Goal: Task Accomplishment & Management: Use online tool/utility

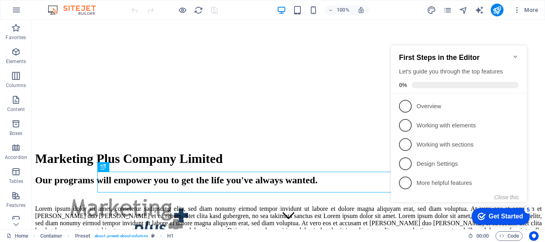
click at [516, 55] on icon "Minimize checklist" at bounding box center [515, 56] width 6 height 6
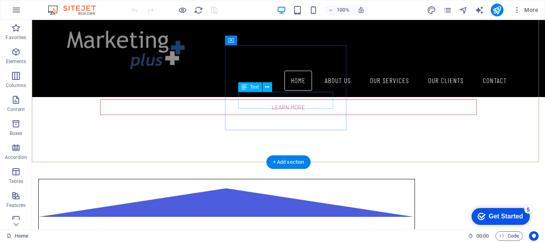
scroll to position [457, 0]
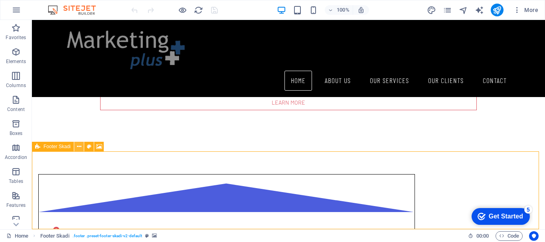
click at [80, 146] on icon at bounding box center [79, 146] width 4 height 8
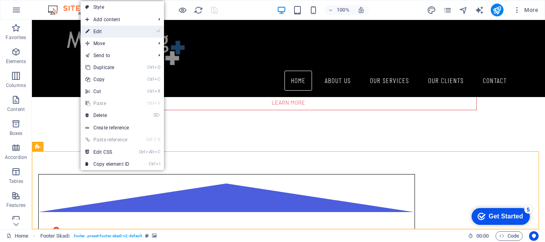
click at [109, 33] on link "⏎ Edit" at bounding box center [107, 32] width 53 height 12
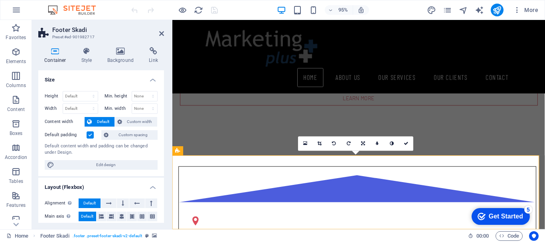
scroll to position [455, 0]
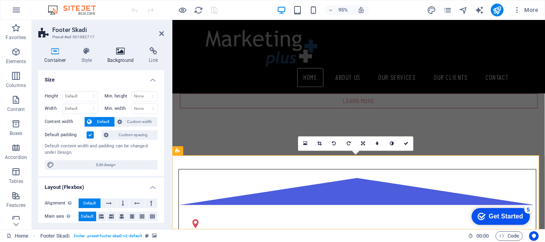
click at [120, 55] on icon at bounding box center [120, 51] width 39 height 8
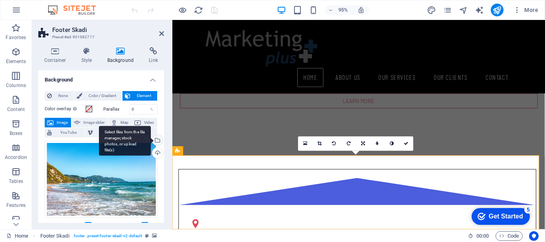
click at [158, 140] on div "Select files from the file manager, stock photos, or upload file(s)" at bounding box center [157, 141] width 12 height 12
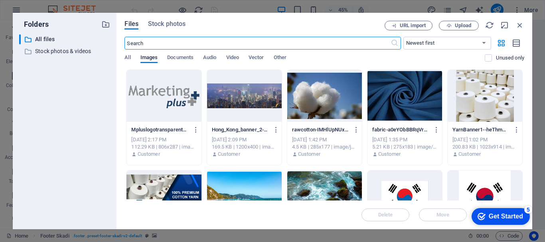
click at [406, 104] on div at bounding box center [404, 96] width 75 height 52
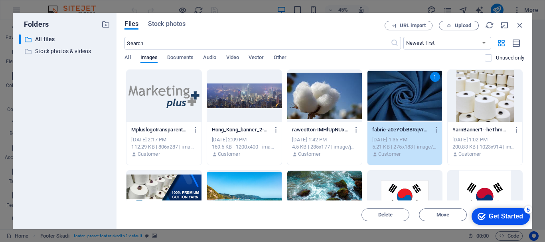
click at [384, 103] on div "1" at bounding box center [404, 96] width 75 height 52
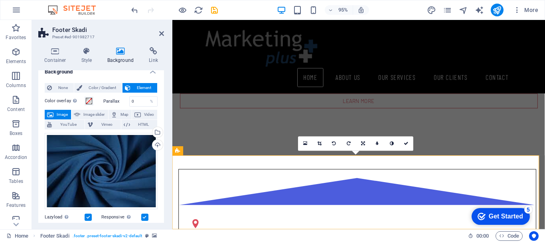
scroll to position [0, 0]
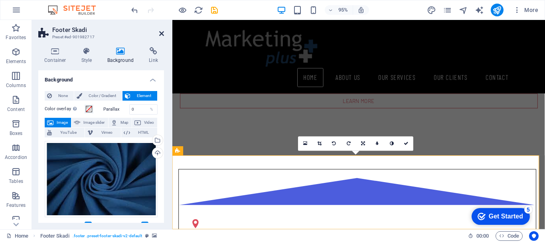
click at [163, 33] on icon at bounding box center [161, 33] width 5 height 6
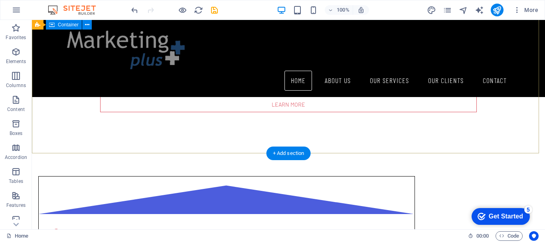
scroll to position [457, 0]
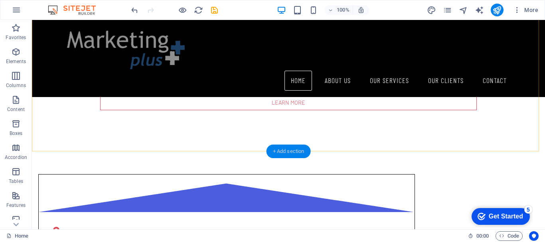
click at [304, 149] on div "+ Add section" at bounding box center [288, 151] width 44 height 14
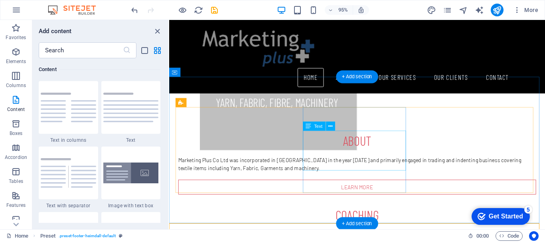
scroll to position [207, 0]
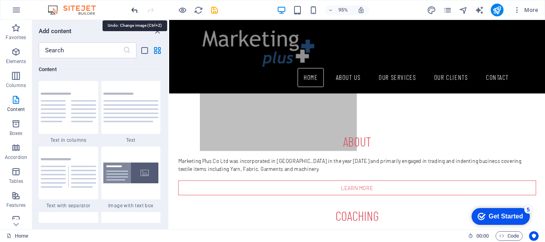
click at [133, 10] on icon "undo" at bounding box center [134, 10] width 9 height 9
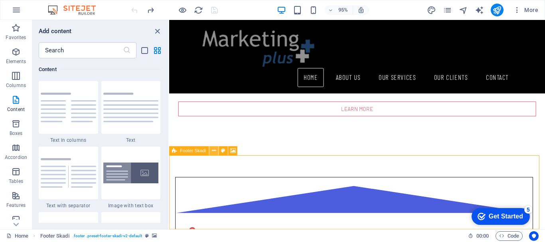
click at [214, 149] on icon at bounding box center [214, 151] width 4 height 8
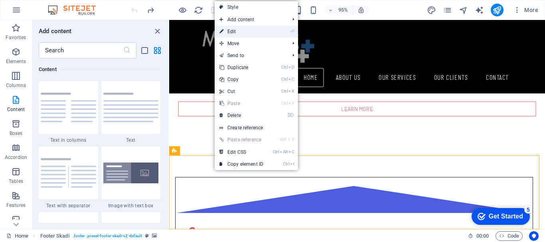
click at [247, 28] on link "⏎ Edit" at bounding box center [241, 32] width 53 height 12
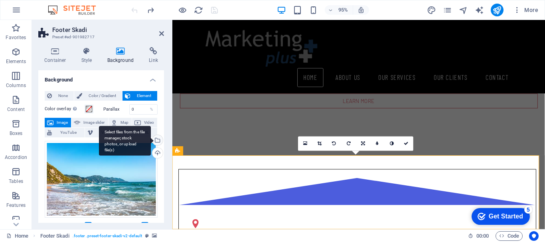
click at [151, 139] on div "Select files from the file manager, stock photos, or upload file(s)" at bounding box center [125, 141] width 52 height 30
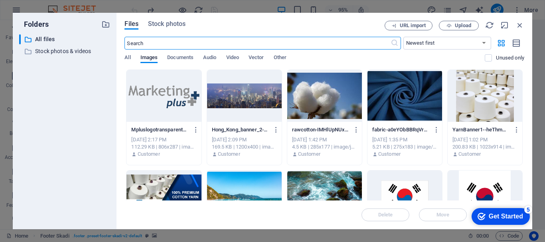
scroll to position [277, 0]
click at [380, 106] on div at bounding box center [404, 96] width 75 height 52
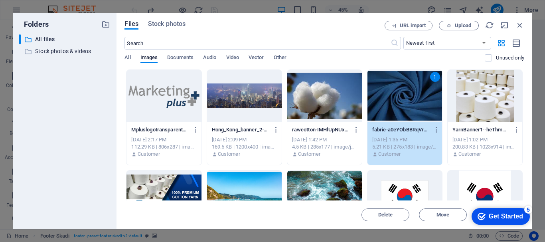
click at [402, 93] on div "1" at bounding box center [404, 96] width 75 height 52
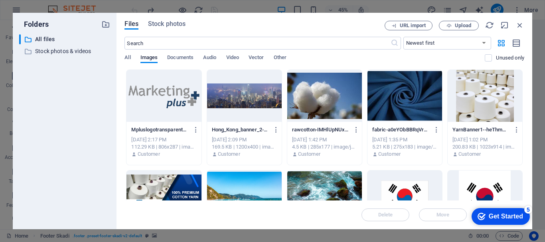
click at [402, 93] on div at bounding box center [404, 96] width 75 height 52
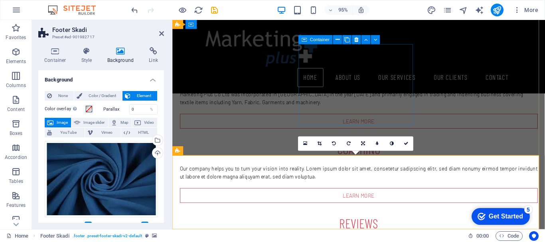
scroll to position [455, 0]
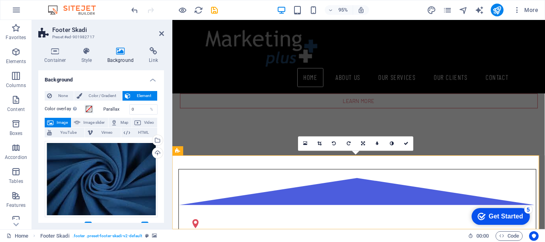
click at [161, 30] on h2 "Footer Skadi" at bounding box center [108, 29] width 112 height 7
drag, startPoint x: 161, startPoint y: 32, endPoint x: 130, endPoint y: 12, distance: 36.7
click at [161, 32] on icon at bounding box center [161, 33] width 5 height 6
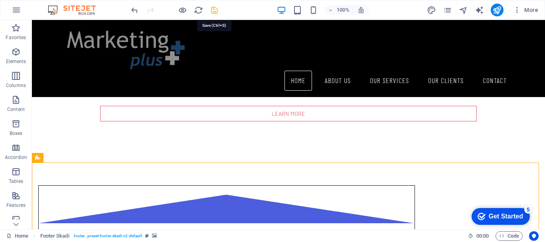
click at [215, 10] on icon "save" at bounding box center [214, 10] width 9 height 9
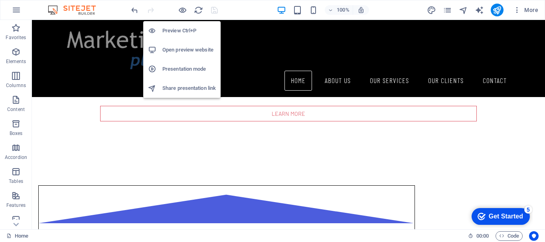
click at [183, 47] on h6 "Open preview website" at bounding box center [188, 50] width 53 height 10
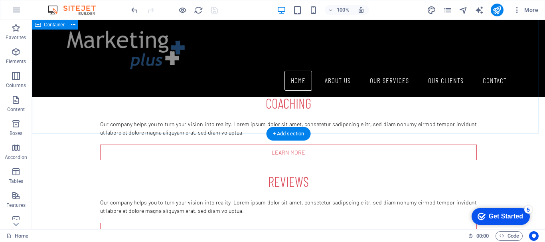
scroll to position [327, 0]
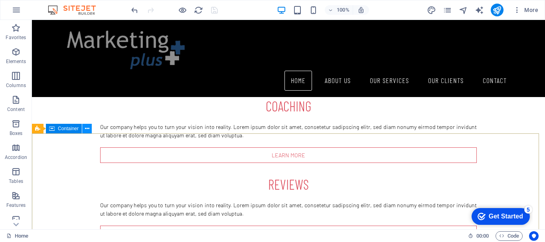
click at [87, 131] on icon at bounding box center [87, 128] width 4 height 8
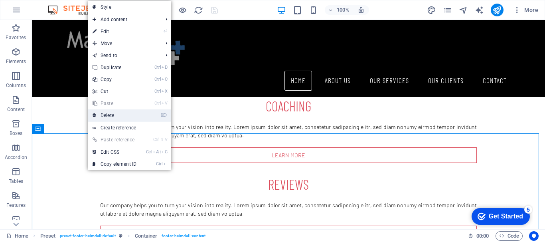
click at [106, 116] on link "⌦ Delete" at bounding box center [114, 115] width 53 height 12
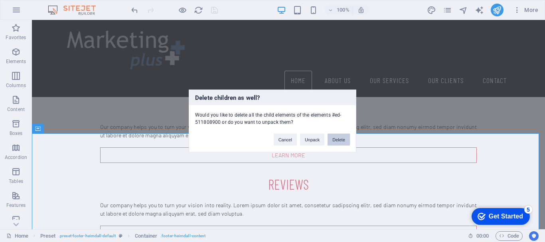
click at [337, 138] on button "Delete" at bounding box center [338, 140] width 22 height 12
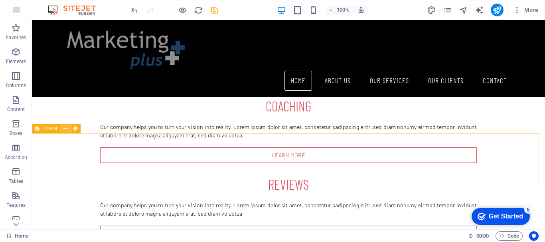
click at [62, 131] on button at bounding box center [66, 129] width 10 height 10
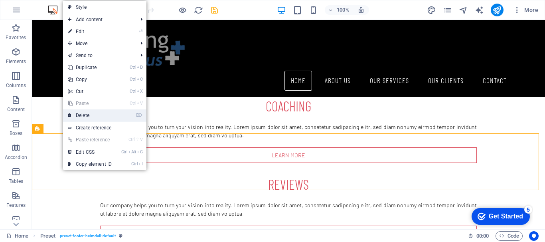
click at [90, 112] on link "⌦ Delete" at bounding box center [89, 115] width 53 height 12
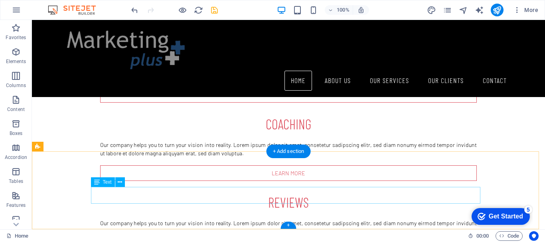
scroll to position [69, 0]
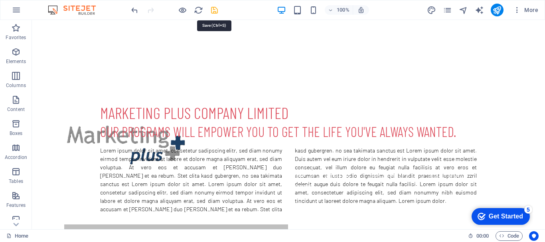
click at [213, 8] on icon "save" at bounding box center [214, 10] width 9 height 9
click at [213, 8] on div at bounding box center [174, 10] width 89 height 13
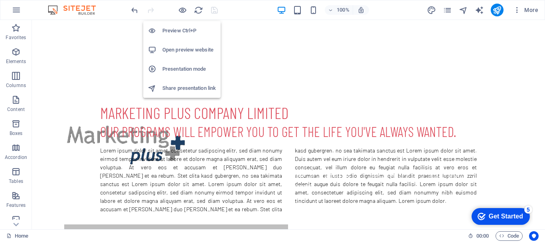
click at [175, 45] on li "Open preview website" at bounding box center [181, 49] width 77 height 19
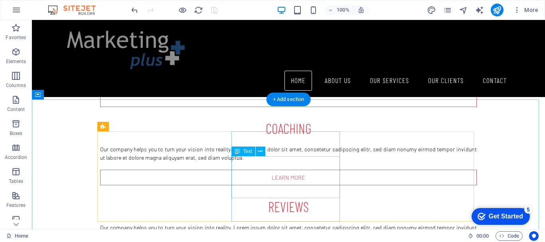
scroll to position [309, 0]
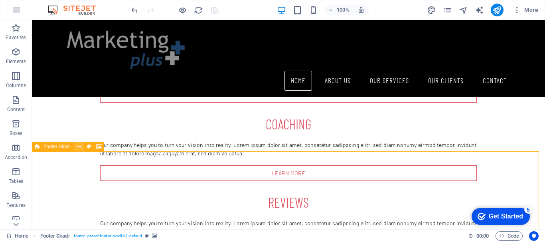
click at [80, 147] on icon at bounding box center [79, 146] width 4 height 8
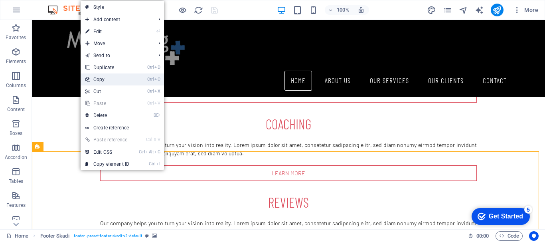
click at [114, 79] on link "Ctrl C Copy" at bounding box center [107, 79] width 53 height 12
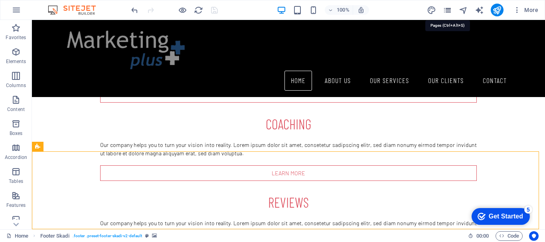
click at [447, 12] on icon "pages" at bounding box center [447, 10] width 9 height 9
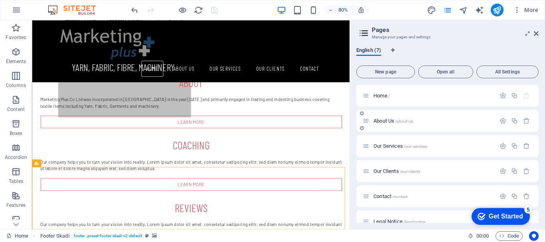
click at [391, 121] on span "About Us /about-us" at bounding box center [392, 121] width 39 height 6
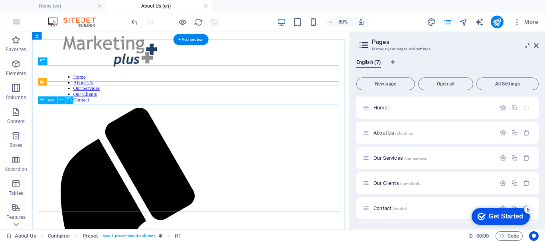
scroll to position [131, 0]
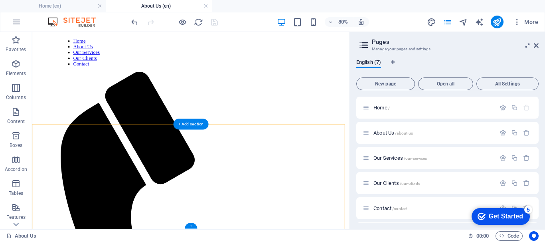
click at [189, 225] on div "+" at bounding box center [190, 226] width 12 height 6
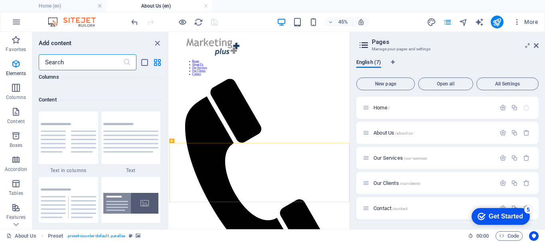
scroll to position [1395, 0]
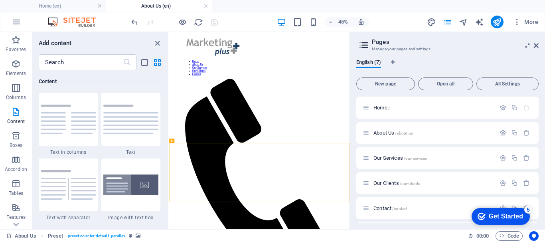
drag, startPoint x: 306, startPoint y: 437, endPoint x: 262, endPoint y: 459, distance: 49.6
click at [157, 42] on icon "close panel" at bounding box center [157, 43] width 9 height 9
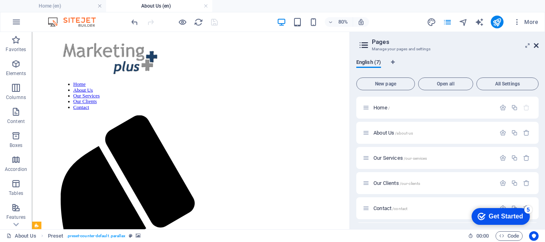
click at [536, 45] on icon at bounding box center [536, 45] width 5 height 6
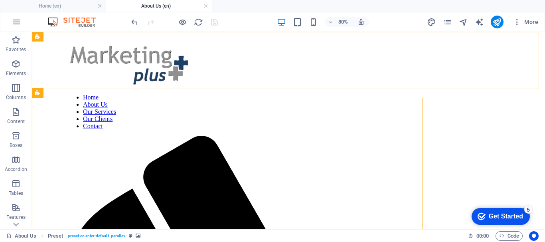
scroll to position [181, 0]
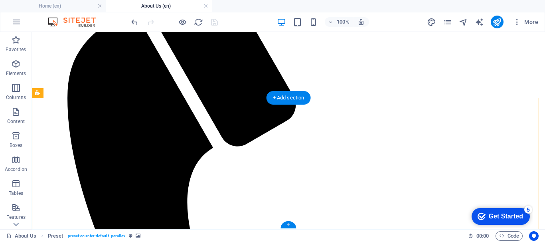
click at [288, 223] on div "+" at bounding box center [288, 224] width 16 height 7
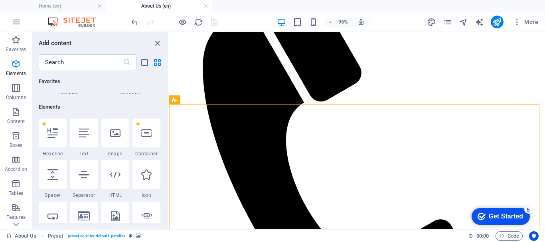
scroll to position [80, 0]
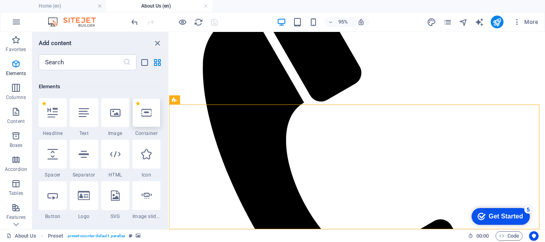
click at [151, 112] on icon at bounding box center [146, 112] width 10 height 10
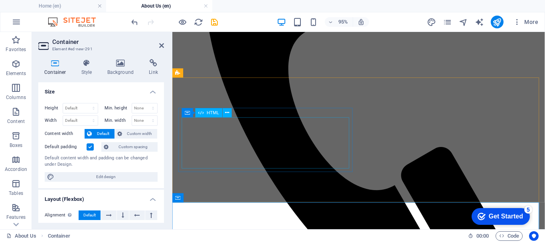
scroll to position [291, 0]
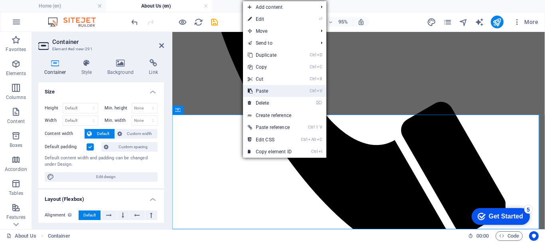
click at [267, 91] on link "Ctrl V Paste" at bounding box center [269, 91] width 53 height 12
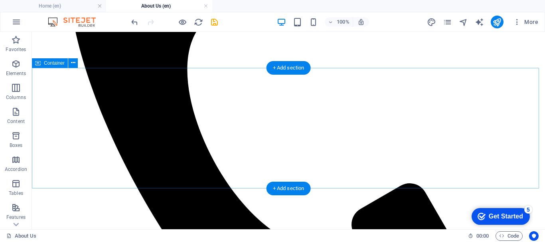
scroll to position [259, 0]
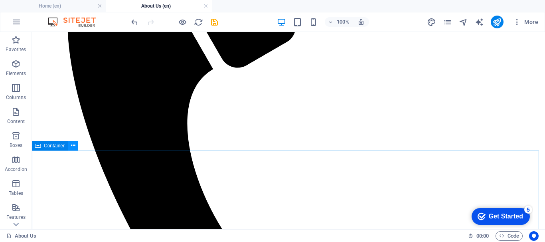
click at [75, 146] on icon at bounding box center [73, 145] width 4 height 8
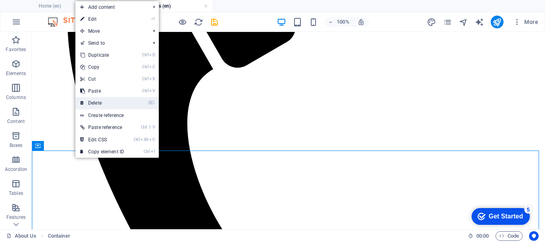
click at [100, 98] on link "⌦ Delete" at bounding box center [101, 103] width 53 height 12
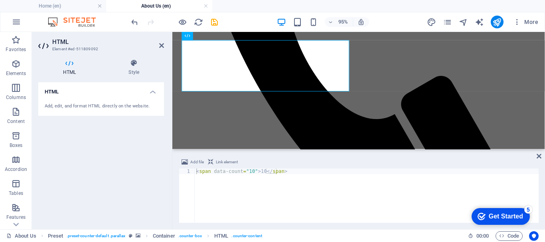
scroll to position [332, 0]
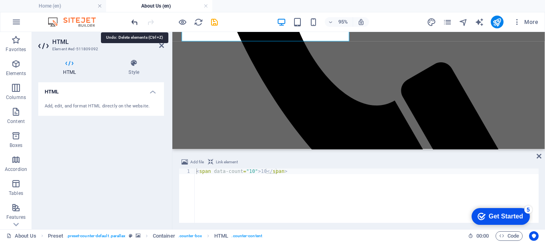
click at [134, 20] on icon "undo" at bounding box center [134, 22] width 9 height 9
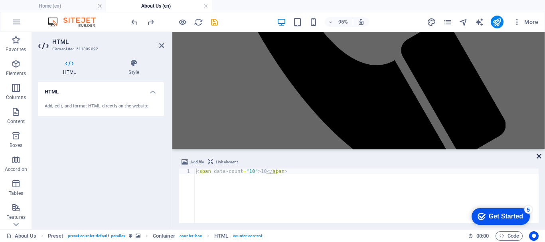
click at [541, 158] on icon at bounding box center [538, 156] width 5 height 6
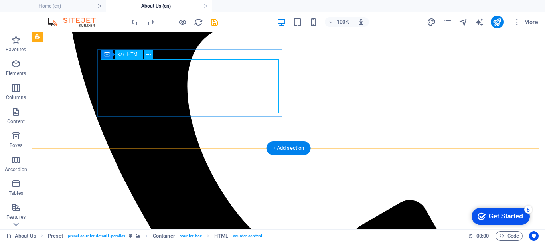
scroll to position [301, 0]
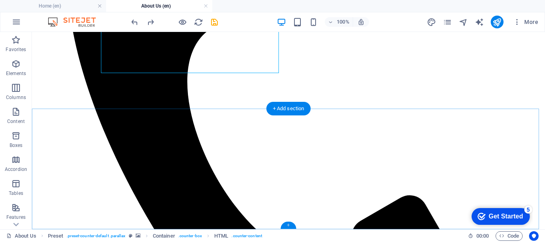
click at [286, 222] on div "+" at bounding box center [288, 224] width 16 height 7
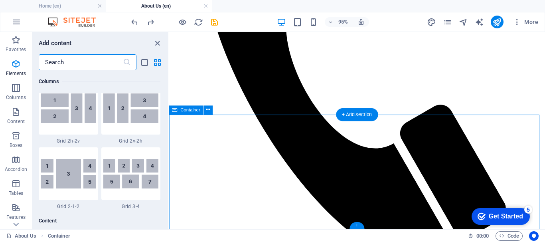
scroll to position [1395, 0]
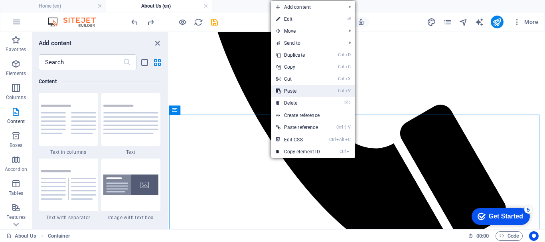
click at [301, 91] on link "Ctrl V Paste" at bounding box center [297, 91] width 53 height 12
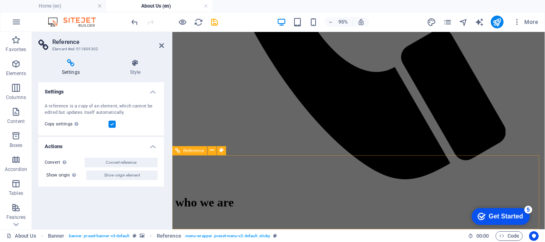
scroll to position [368, 0]
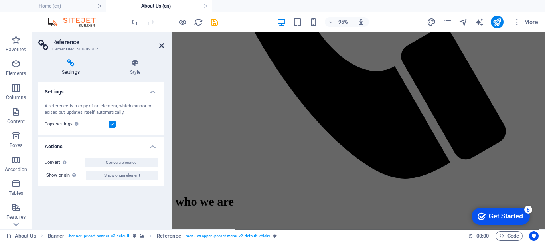
click at [162, 45] on icon at bounding box center [161, 45] width 5 height 6
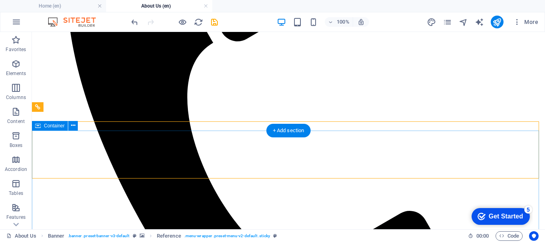
scroll to position [279, 0]
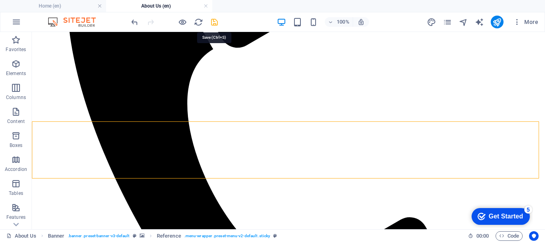
click at [211, 23] on icon "save" at bounding box center [214, 22] width 9 height 9
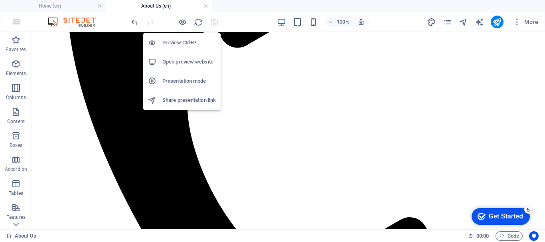
click at [178, 57] on h6 "Open preview website" at bounding box center [188, 62] width 53 height 10
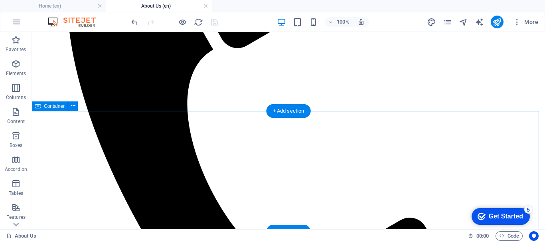
scroll to position [259, 0]
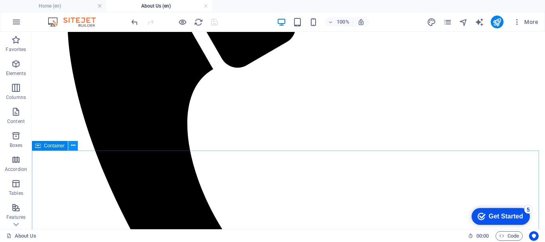
click at [71, 144] on icon at bounding box center [73, 145] width 4 height 8
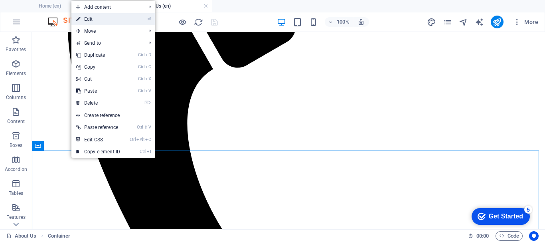
click at [100, 16] on link "⏎ Edit" at bounding box center [97, 19] width 53 height 12
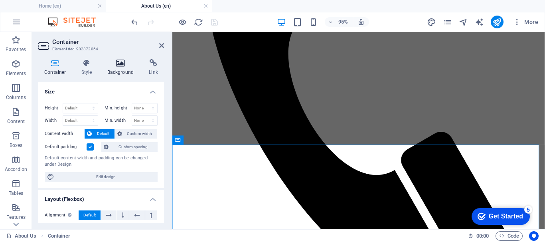
click at [118, 64] on icon at bounding box center [120, 63] width 39 height 8
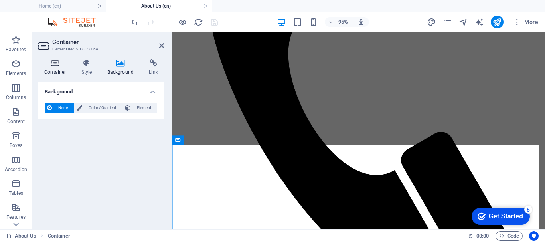
click at [52, 67] on icon at bounding box center [55, 63] width 34 height 8
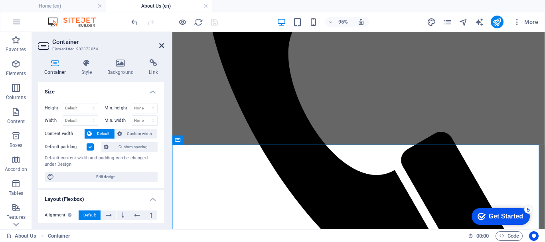
click at [163, 45] on icon at bounding box center [161, 45] width 5 height 6
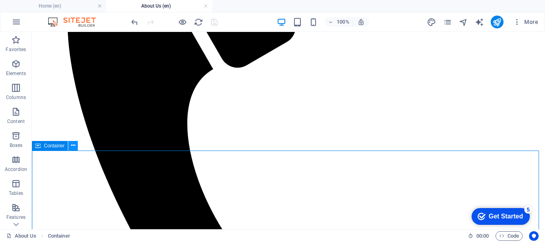
click at [69, 145] on button at bounding box center [73, 146] width 10 height 10
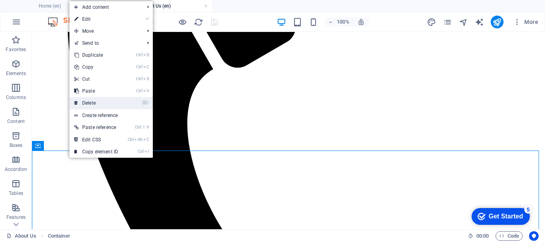
click at [98, 104] on link "⌦ Delete" at bounding box center [95, 103] width 53 height 12
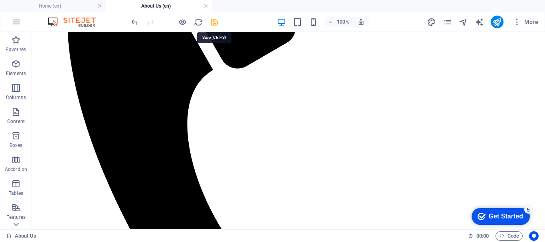
click at [213, 21] on icon "save" at bounding box center [214, 22] width 9 height 9
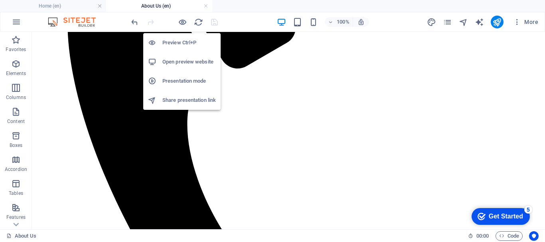
click at [175, 63] on h6 "Open preview website" at bounding box center [188, 62] width 53 height 10
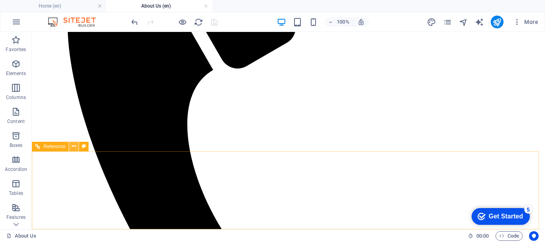
click at [74, 144] on icon at bounding box center [74, 146] width 4 height 8
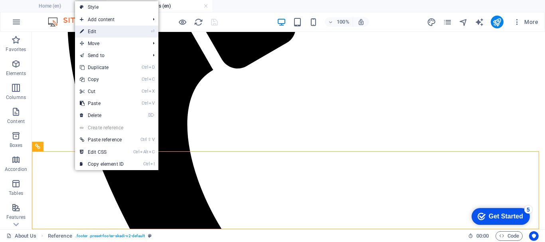
click at [107, 32] on link "⏎ Edit" at bounding box center [101, 32] width 53 height 12
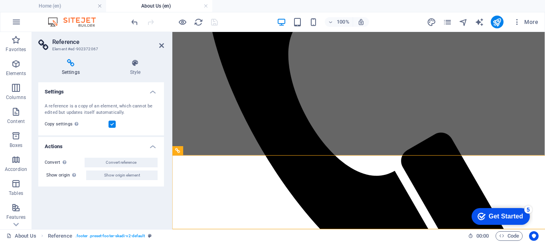
scroll to position [248, 0]
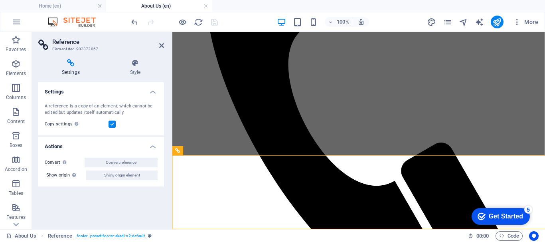
select select "rem"
click at [71, 65] on icon at bounding box center [70, 63] width 65 height 8
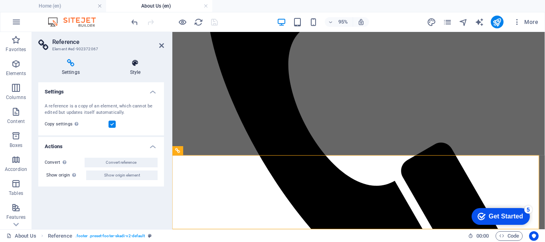
click at [140, 66] on icon at bounding box center [134, 63] width 57 height 8
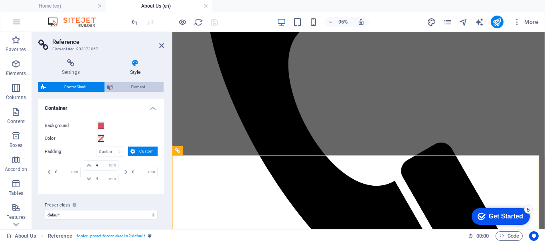
click at [138, 86] on span "Element" at bounding box center [138, 87] width 46 height 10
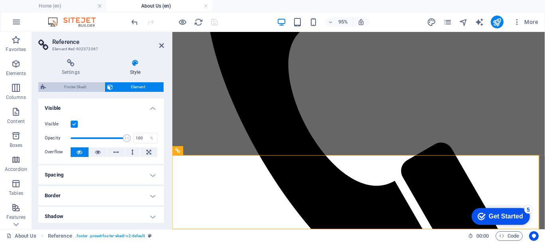
click at [80, 84] on span "Footer Skadi" at bounding box center [75, 87] width 54 height 10
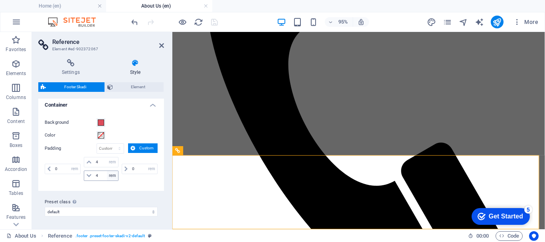
scroll to position [0, 0]
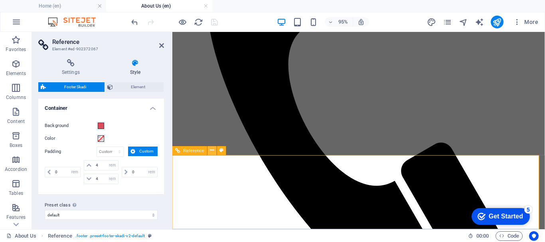
click at [214, 151] on icon at bounding box center [212, 150] width 4 height 8
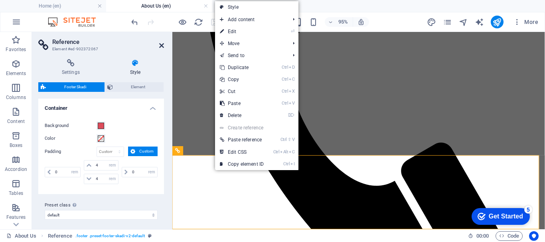
click at [163, 46] on icon at bounding box center [161, 45] width 5 height 6
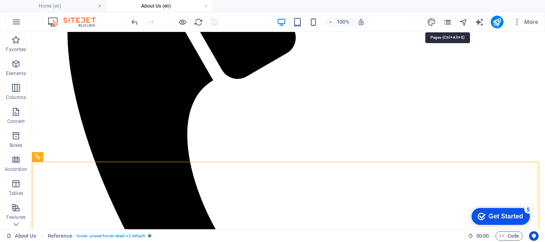
click at [451, 24] on icon "pages" at bounding box center [447, 22] width 9 height 9
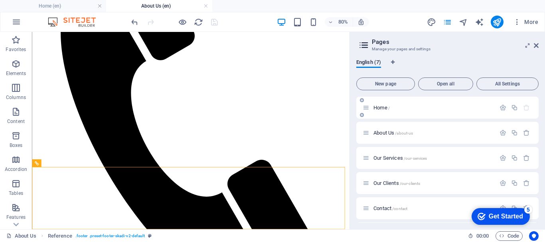
click at [386, 108] on span "Home /" at bounding box center [381, 107] width 16 height 6
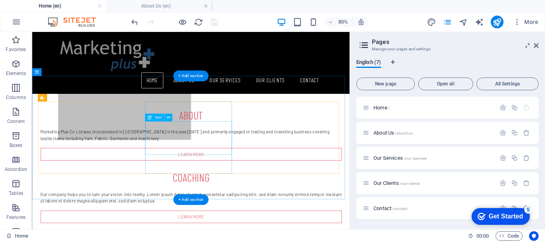
scroll to position [271, 0]
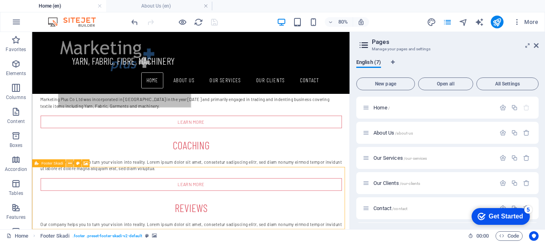
click at [72, 161] on button at bounding box center [70, 163] width 8 height 8
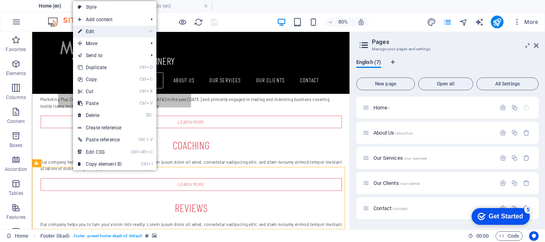
click at [104, 33] on link "⏎ Edit" at bounding box center [99, 32] width 53 height 12
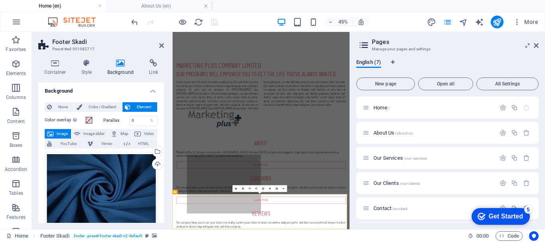
scroll to position [0, 0]
click at [54, 66] on icon at bounding box center [55, 63] width 34 height 8
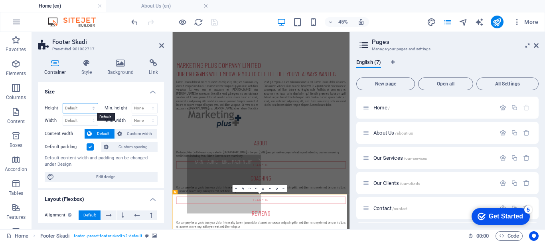
click at [79, 108] on select "Default px rem % vh vw" at bounding box center [80, 108] width 35 height 10
select select "px"
click at [85, 103] on select "Default px rem % vh vw" at bounding box center [80, 108] width 35 height 10
type input "195"
click at [77, 121] on select "Default px rem % em vh vw" at bounding box center [80, 121] width 35 height 10
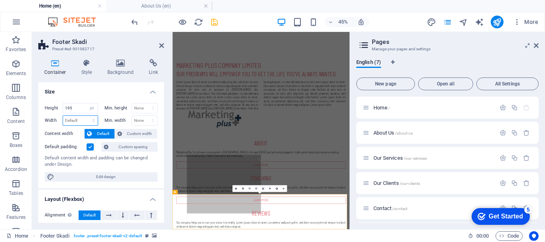
select select "px"
click at [85, 116] on select "Default px rem % em vh vw" at bounding box center [80, 121] width 35 height 10
type input "972"
click at [77, 108] on input "195" at bounding box center [80, 108] width 35 height 10
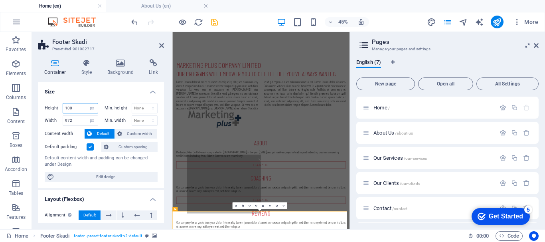
scroll to position [106, 0]
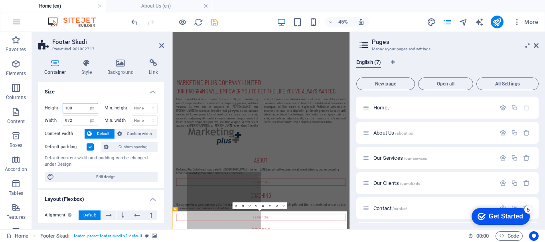
click at [72, 108] on input "100" at bounding box center [80, 108] width 35 height 10
type input "70"
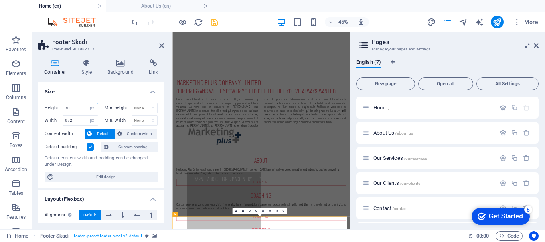
scroll to position [94, 0]
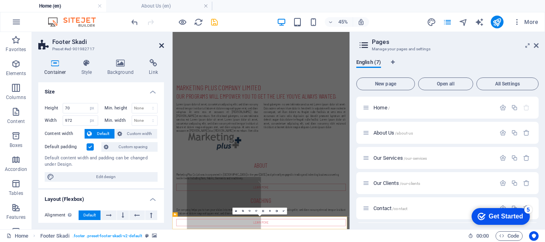
click at [161, 44] on icon at bounding box center [161, 45] width 5 height 6
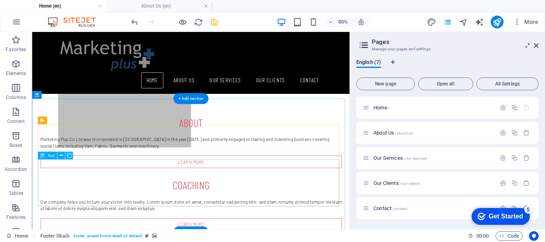
scroll to position [0, 0]
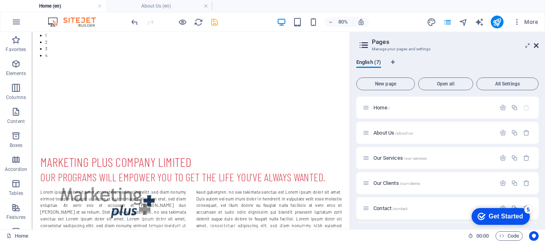
click at [538, 42] on icon at bounding box center [536, 45] width 5 height 6
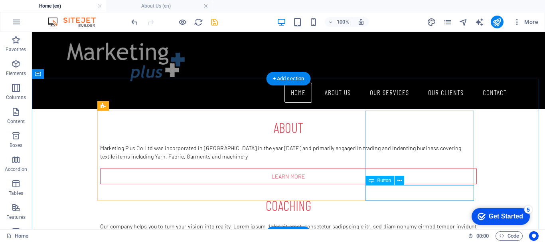
scroll to position [271, 0]
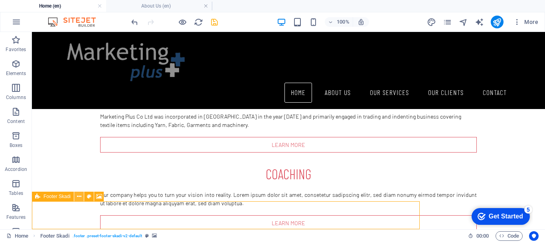
click at [80, 196] on icon at bounding box center [79, 196] width 4 height 8
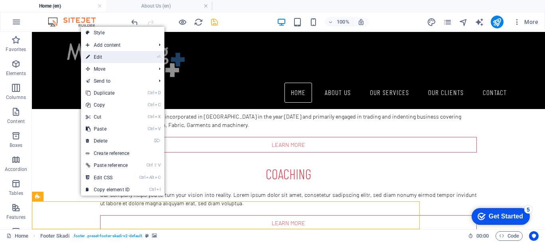
click at [115, 55] on link "⏎ Edit" at bounding box center [107, 57] width 53 height 12
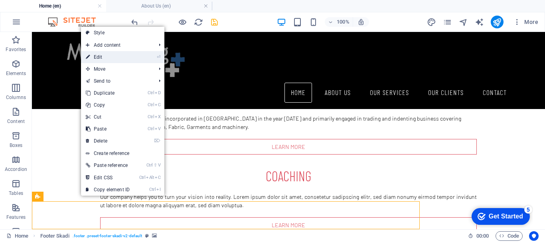
select select "px"
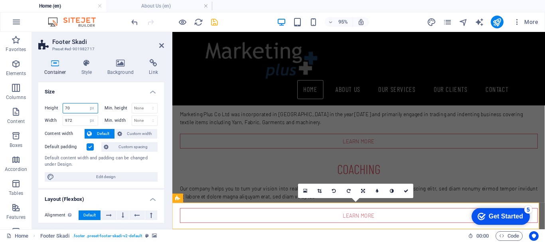
drag, startPoint x: 73, startPoint y: 109, endPoint x: 56, endPoint y: 107, distance: 16.9
click at [56, 107] on div "Height 70 Default px rem % vh vw" at bounding box center [71, 108] width 53 height 10
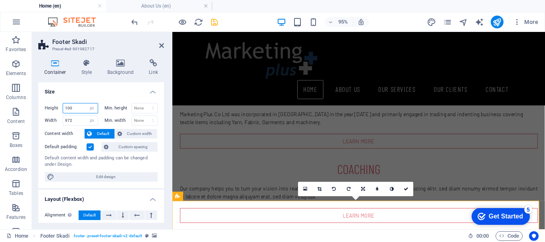
scroll to position [271, 0]
drag, startPoint x: 74, startPoint y: 107, endPoint x: 39, endPoint y: 104, distance: 35.3
click at [39, 104] on div "Height 100 Default px rem % vh vw Min. height None px rem % vh vw Width 972 Def…" at bounding box center [101, 142] width 126 height 91
type input "150"
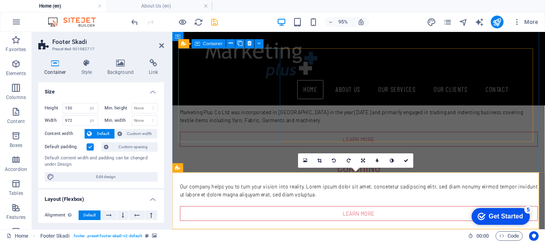
scroll to position [301, 0]
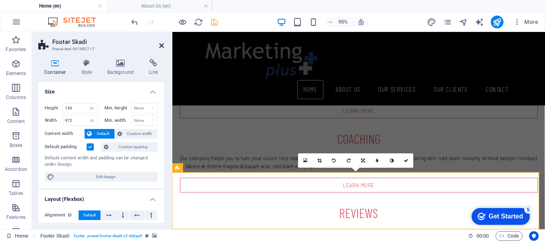
click at [162, 47] on icon at bounding box center [161, 45] width 5 height 6
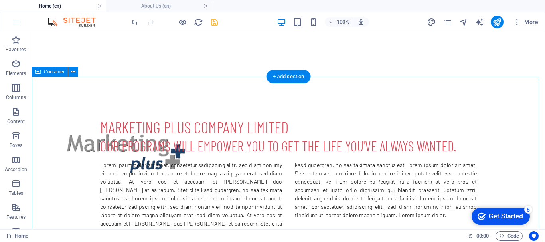
scroll to position [80, 0]
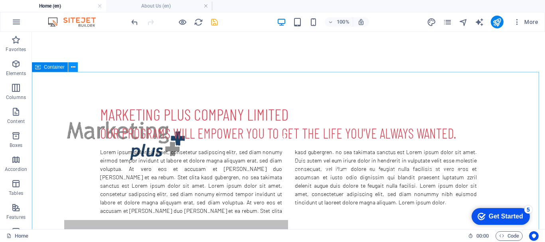
click at [73, 64] on icon at bounding box center [73, 67] width 4 height 8
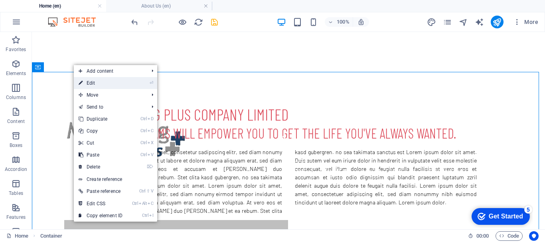
click at [104, 80] on link "⏎ Edit" at bounding box center [100, 83] width 53 height 12
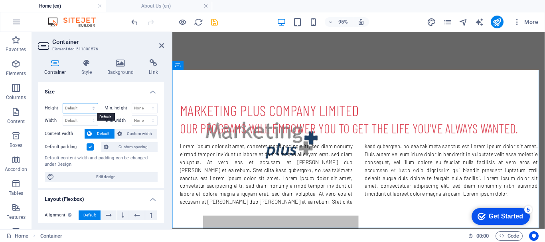
click at [82, 110] on select "Default px rem % vh vw" at bounding box center [80, 108] width 35 height 10
select select "px"
click at [85, 103] on select "Default px rem % vh vw" at bounding box center [80, 108] width 35 height 10
type input "417"
click at [83, 119] on select "Default px rem % em vh vw" at bounding box center [80, 121] width 35 height 10
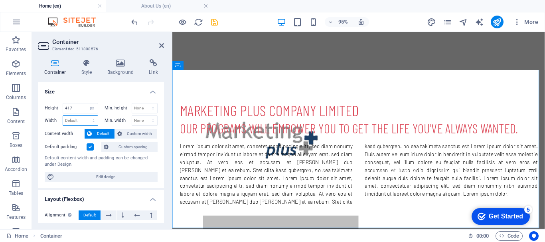
select select "px"
click at [85, 116] on select "Default px rem % em vh vw" at bounding box center [80, 121] width 35 height 10
type input "968"
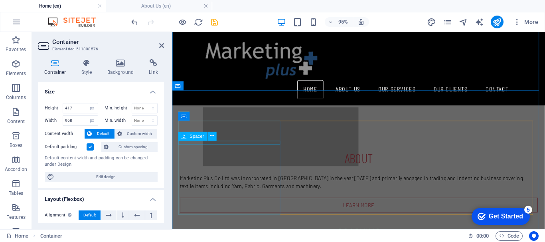
scroll to position [301, 0]
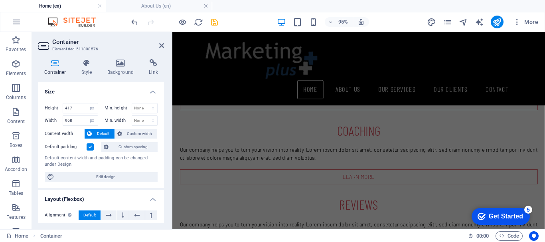
click at [161, 47] on icon at bounding box center [161, 45] width 5 height 6
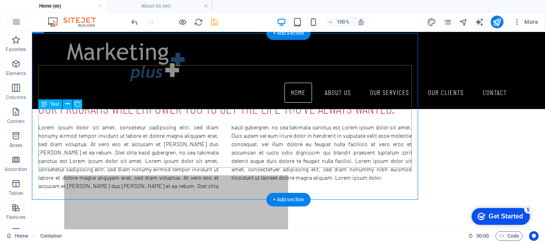
scroll to position [303, 0]
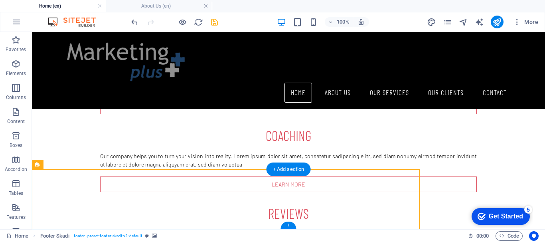
select select "px"
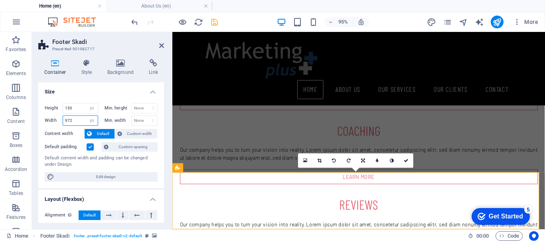
drag, startPoint x: 73, startPoint y: 120, endPoint x: 60, endPoint y: 120, distance: 13.6
click at [60, 120] on div "Width 972 Default px rem % em vh vw" at bounding box center [71, 120] width 53 height 10
type input "1100"
click at [161, 45] on icon at bounding box center [161, 45] width 5 height 6
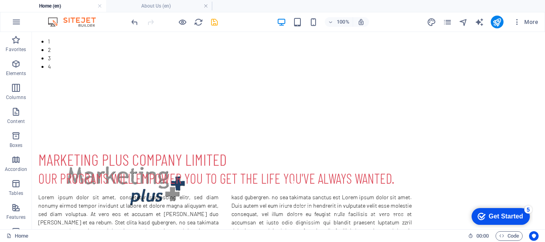
scroll to position [0, 0]
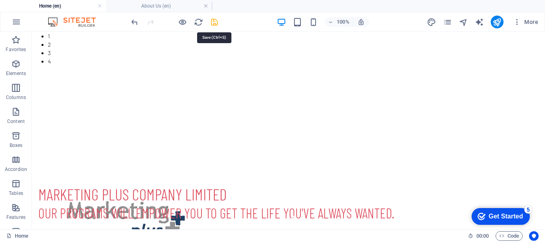
click at [217, 24] on icon "save" at bounding box center [214, 22] width 9 height 9
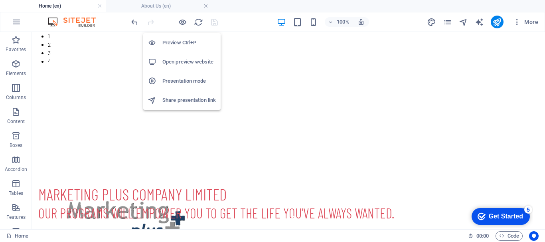
click at [181, 63] on h6 "Open preview website" at bounding box center [188, 62] width 53 height 10
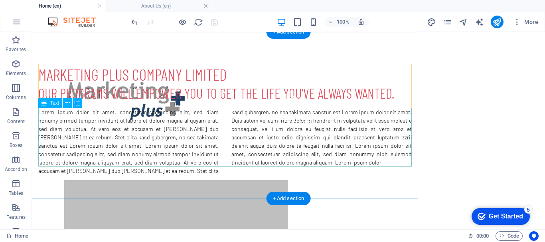
scroll to position [80, 0]
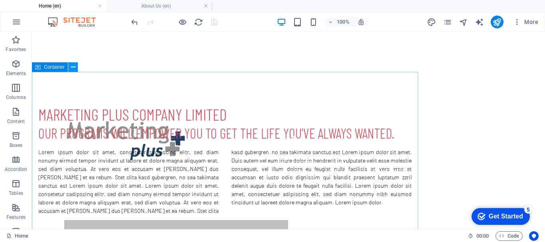
click at [71, 68] on icon at bounding box center [73, 67] width 4 height 8
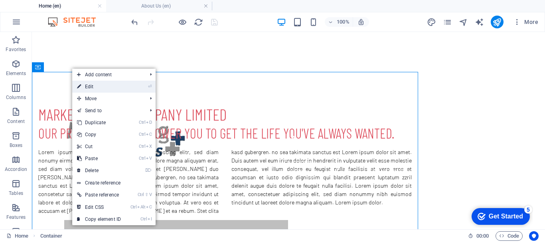
click at [85, 86] on link "⏎ Edit" at bounding box center [98, 87] width 53 height 12
select select "px"
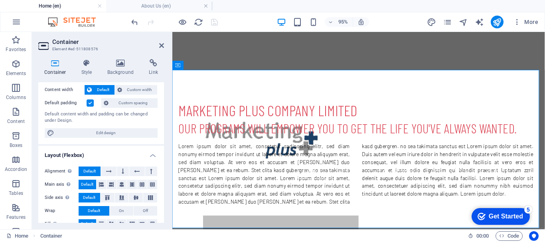
scroll to position [9, 0]
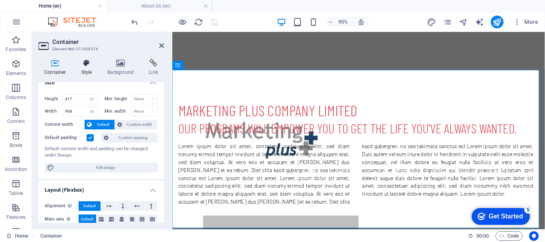
click at [91, 68] on h4 "Style" at bounding box center [88, 67] width 26 height 17
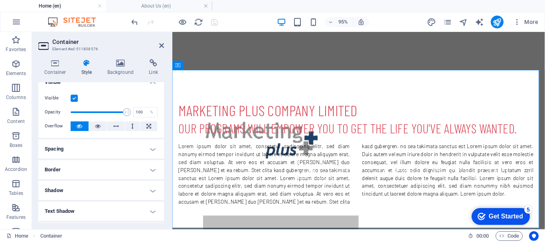
scroll to position [0, 0]
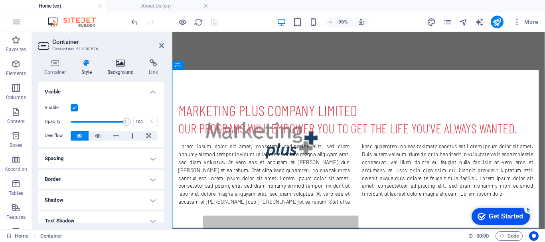
click at [118, 61] on icon at bounding box center [120, 63] width 39 height 8
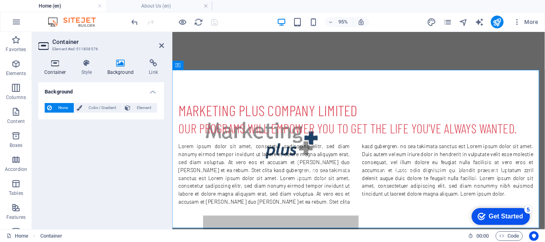
click at [55, 62] on icon at bounding box center [55, 63] width 34 height 8
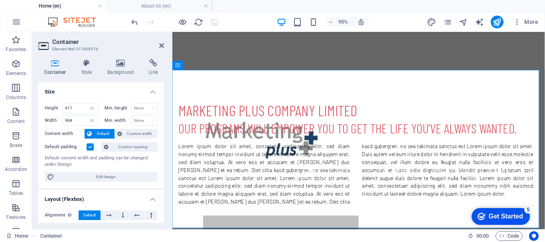
click at [102, 135] on span "Default" at bounding box center [103, 134] width 18 height 10
click at [110, 173] on span "Edit design" at bounding box center [106, 177] width 98 height 10
select select "rem"
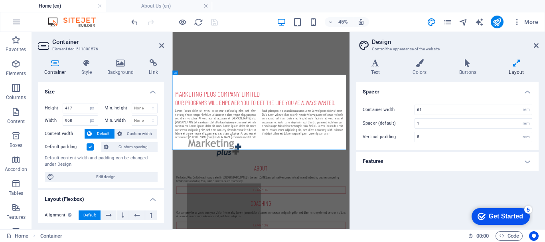
click at [532, 161] on h4 "Features" at bounding box center [447, 161] width 182 height 19
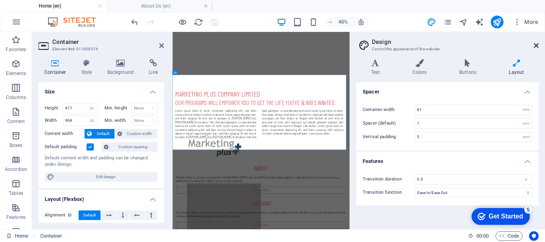
click at [535, 45] on icon at bounding box center [536, 45] width 5 height 6
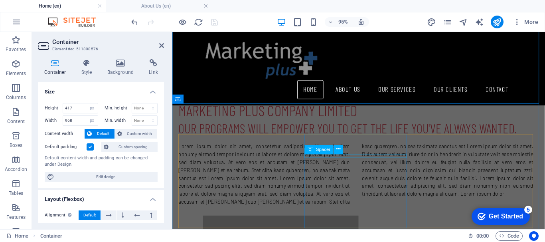
scroll to position [239, 0]
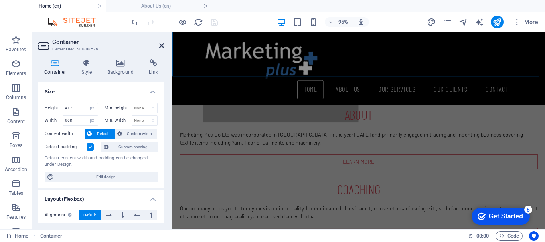
click at [160, 44] on icon at bounding box center [161, 45] width 5 height 6
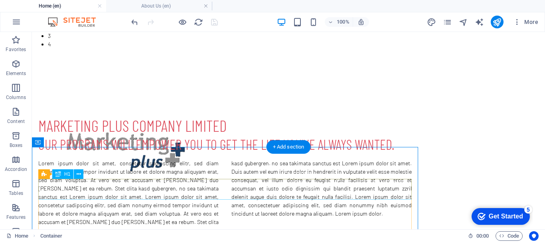
scroll to position [0, 0]
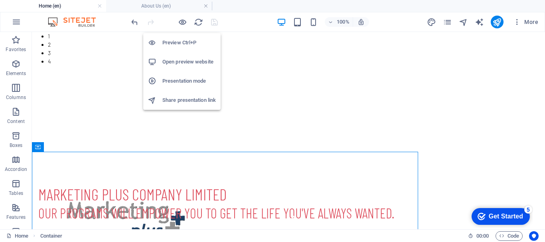
click at [181, 59] on h6 "Open preview website" at bounding box center [188, 62] width 53 height 10
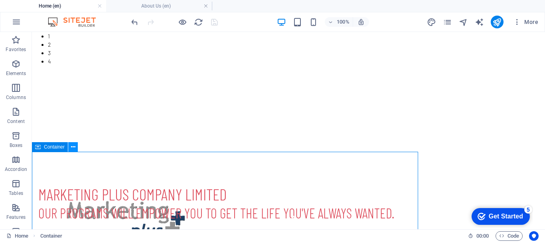
click at [74, 145] on icon at bounding box center [73, 147] width 4 height 8
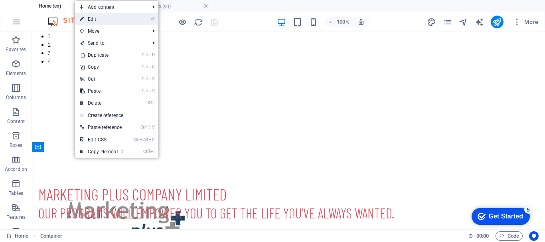
click at [115, 23] on link "⏎ Edit" at bounding box center [101, 19] width 53 height 12
select select "px"
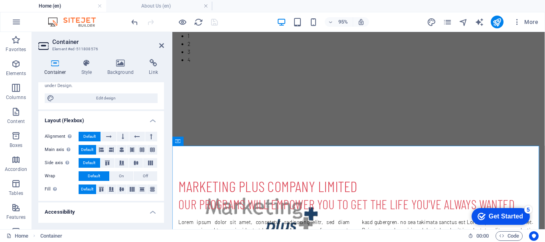
scroll to position [80, 0]
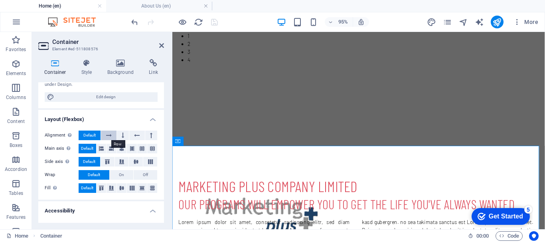
click at [107, 136] on icon at bounding box center [109, 135] width 6 height 10
click at [87, 132] on span "Default" at bounding box center [89, 135] width 12 height 10
click at [121, 188] on icon at bounding box center [121, 188] width 5 height 10
click at [162, 46] on icon at bounding box center [161, 45] width 5 height 6
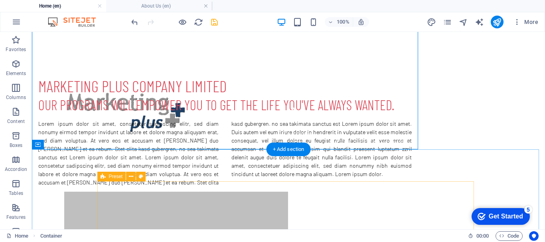
scroll to position [0, 0]
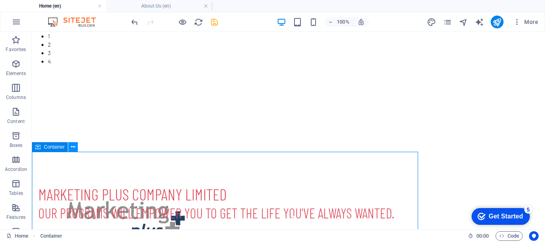
click at [71, 148] on icon at bounding box center [73, 147] width 4 height 8
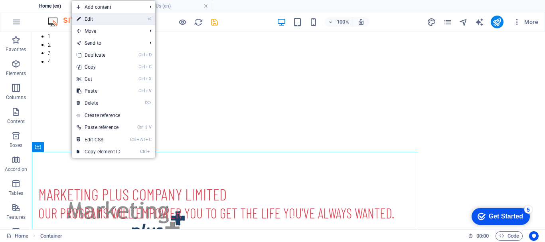
click at [110, 20] on link "⏎ Edit" at bounding box center [98, 19] width 53 height 12
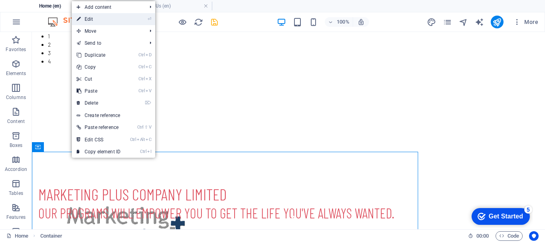
select select "px"
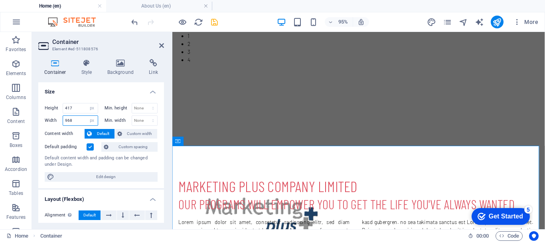
drag, startPoint x: 81, startPoint y: 118, endPoint x: 62, endPoint y: 119, distance: 19.2
click at [62, 119] on div "Width 968 Default px rem % em vh vw" at bounding box center [71, 120] width 53 height 10
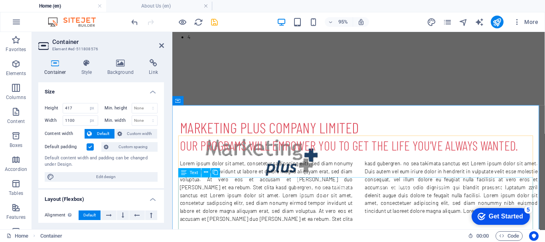
scroll to position [80, 0]
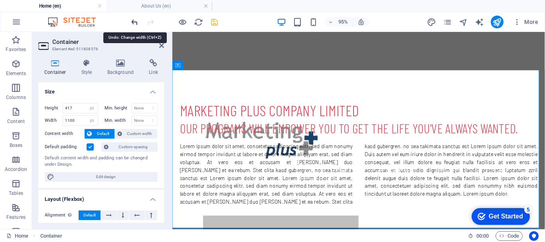
click at [136, 21] on icon "undo" at bounding box center [134, 22] width 9 height 9
type input "968"
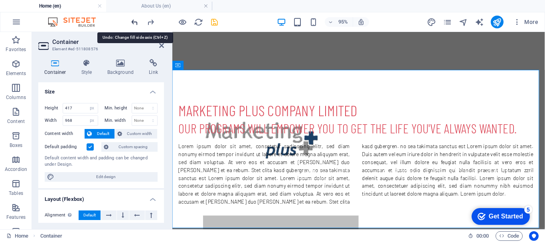
click at [136, 21] on icon "undo" at bounding box center [134, 22] width 9 height 9
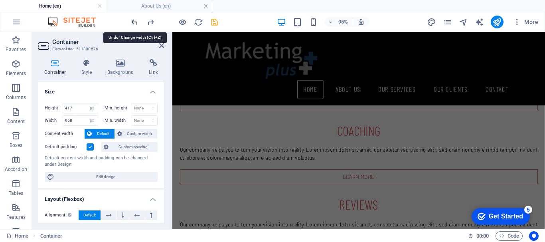
click at [136, 21] on icon "undo" at bounding box center [134, 22] width 9 height 9
select select "DISABLED_OPTION_VALUE"
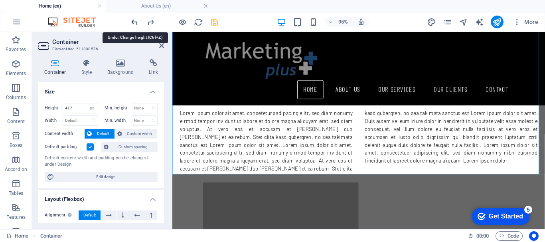
scroll to position [99, 0]
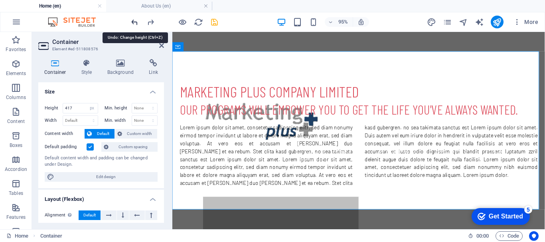
click at [136, 22] on icon "undo" at bounding box center [134, 22] width 9 height 9
select select "DISABLED_OPTION_VALUE"
click at [136, 21] on icon "undo" at bounding box center [134, 22] width 9 height 9
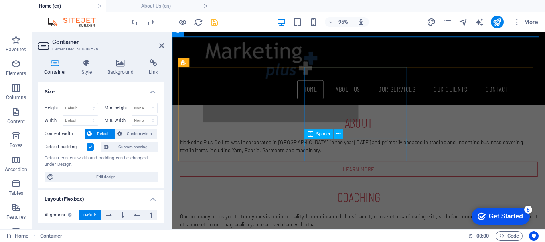
scroll to position [281, 0]
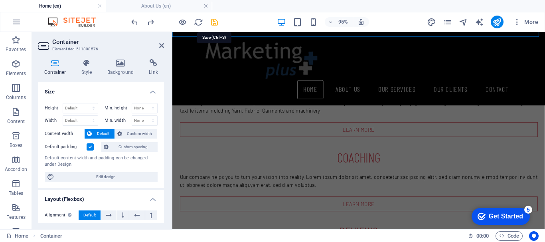
click at [215, 23] on icon "save" at bounding box center [214, 22] width 9 height 9
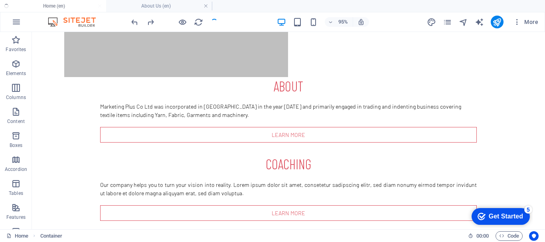
scroll to position [104, 0]
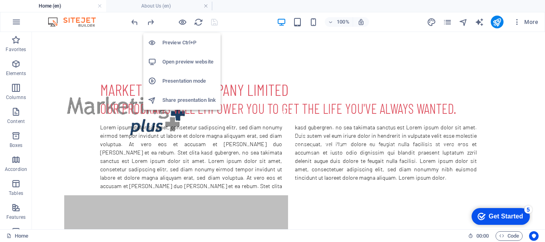
click at [178, 60] on h6 "Open preview website" at bounding box center [188, 62] width 53 height 10
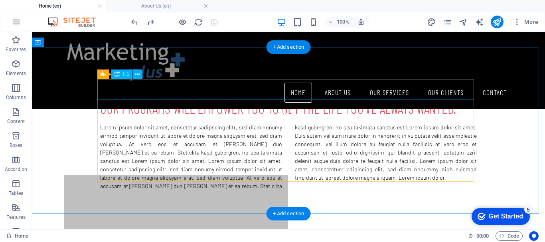
scroll to position [283, 0]
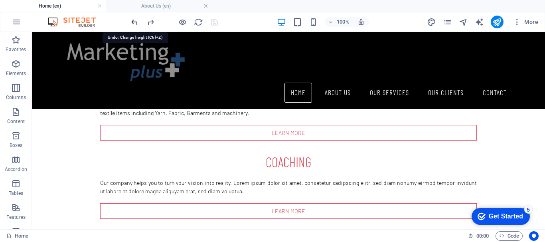
click at [135, 23] on icon "undo" at bounding box center [134, 22] width 9 height 9
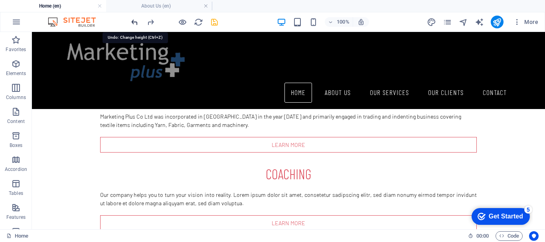
click at [135, 23] on icon "undo" at bounding box center [134, 22] width 9 height 9
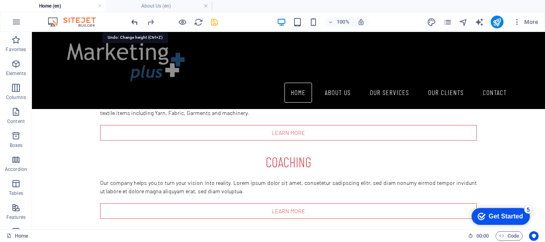
click at [135, 23] on icon "undo" at bounding box center [134, 22] width 9 height 9
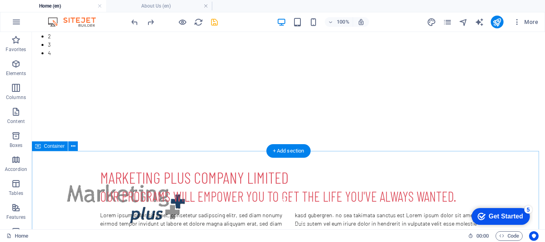
scroll to position [0, 0]
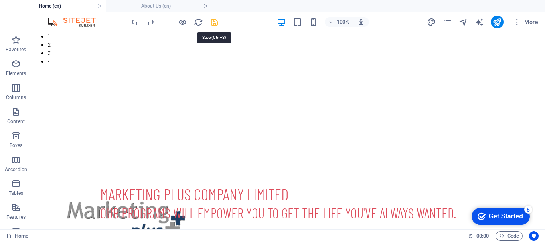
click at [216, 18] on icon "save" at bounding box center [214, 22] width 9 height 9
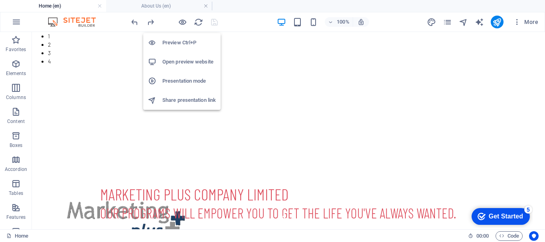
click at [183, 61] on h6 "Open preview website" at bounding box center [188, 62] width 53 height 10
